Goal: Book appointment/travel/reservation

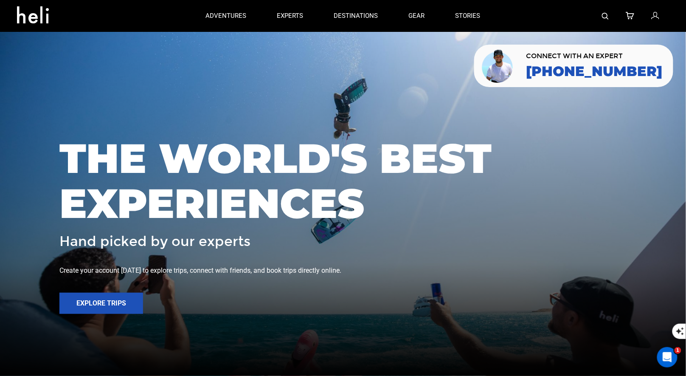
click at [607, 14] on img at bounding box center [605, 16] width 7 height 7
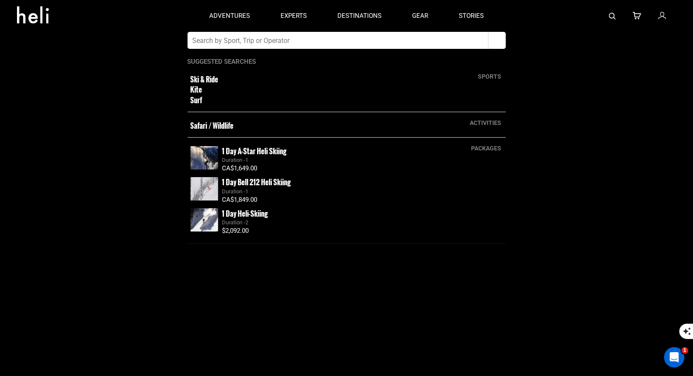
click at [415, 37] on input "text" at bounding box center [338, 40] width 301 height 17
type input "japan ski tours"
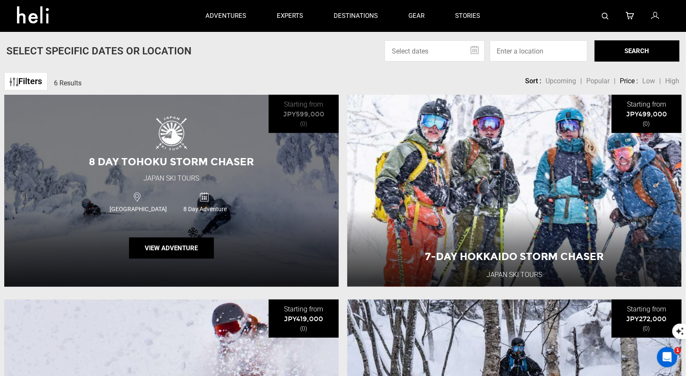
click at [197, 237] on div "8 Day Tohoku Storm Chaser [GEOGRAPHIC_DATA] Ski Tours [GEOGRAPHIC_DATA] 8 Day A…" at bounding box center [171, 191] width 335 height 192
